Goal: Navigation & Orientation: Find specific page/section

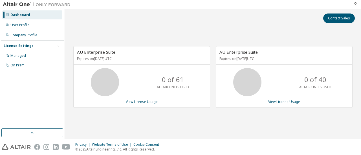
click at [242, 89] on icon at bounding box center [247, 82] width 14 height 14
click at [360, 102] on html "Dashboard User Profile Company Profile License Settings Managed On Prem Contact…" at bounding box center [180, 77] width 361 height 155
click at [338, 127] on div "AU Enterprise Suite Expires on March 21, 2026 UTC 0 of 61 ALTAIR UNITS USED Vie…" at bounding box center [213, 80] width 290 height 101
